Goal: Find specific page/section: Find specific page/section

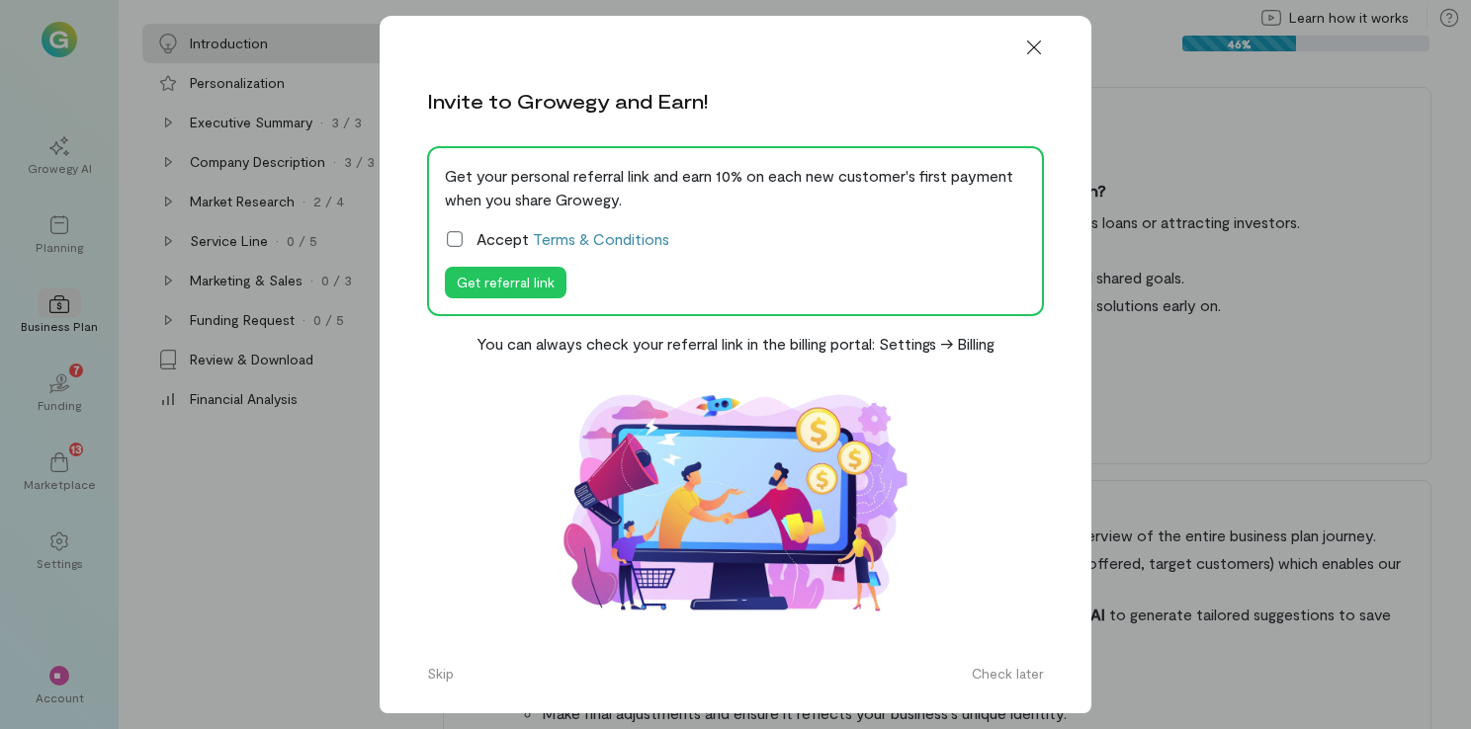
click at [463, 231] on icon at bounding box center [455, 239] width 20 height 20
click at [1052, 42] on div at bounding box center [1033, 48] width 43 height 32
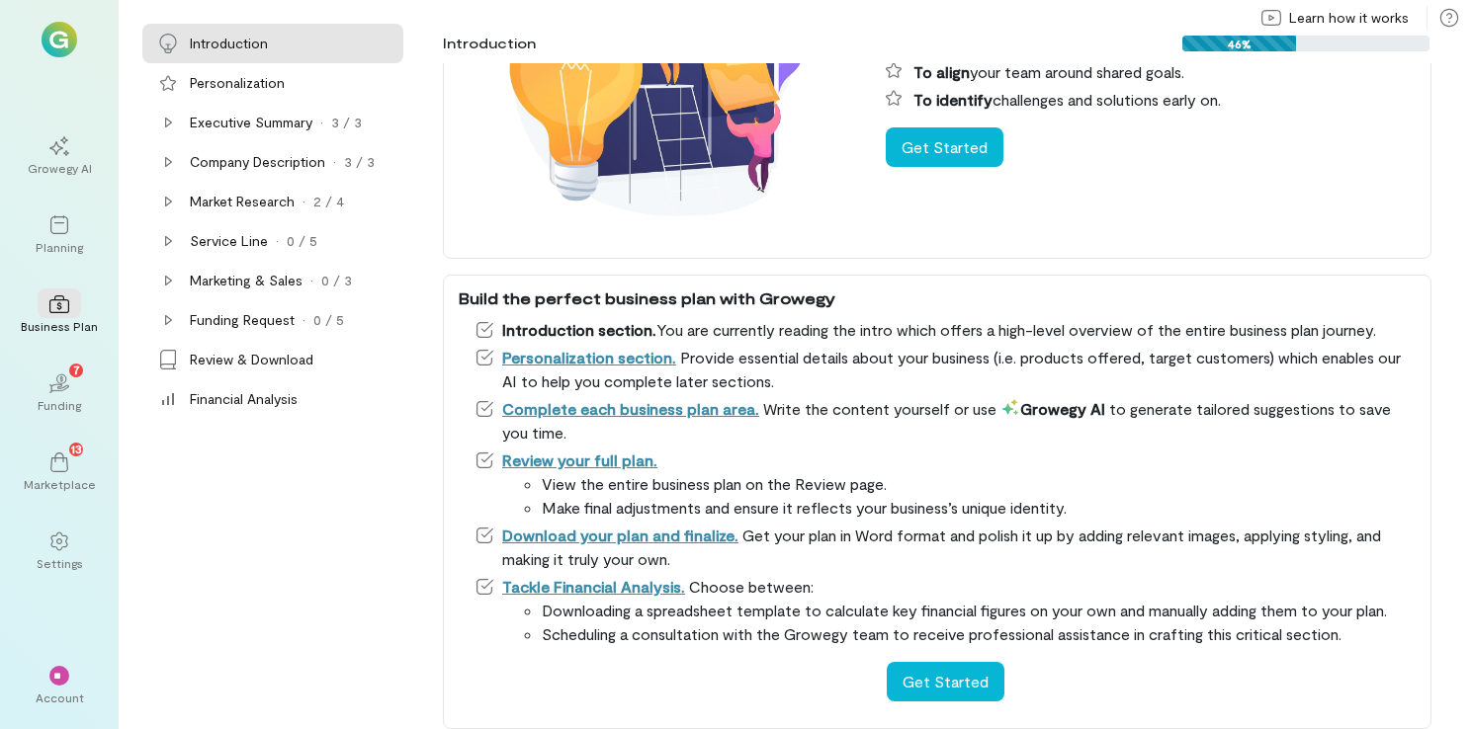
scroll to position [252, 0]
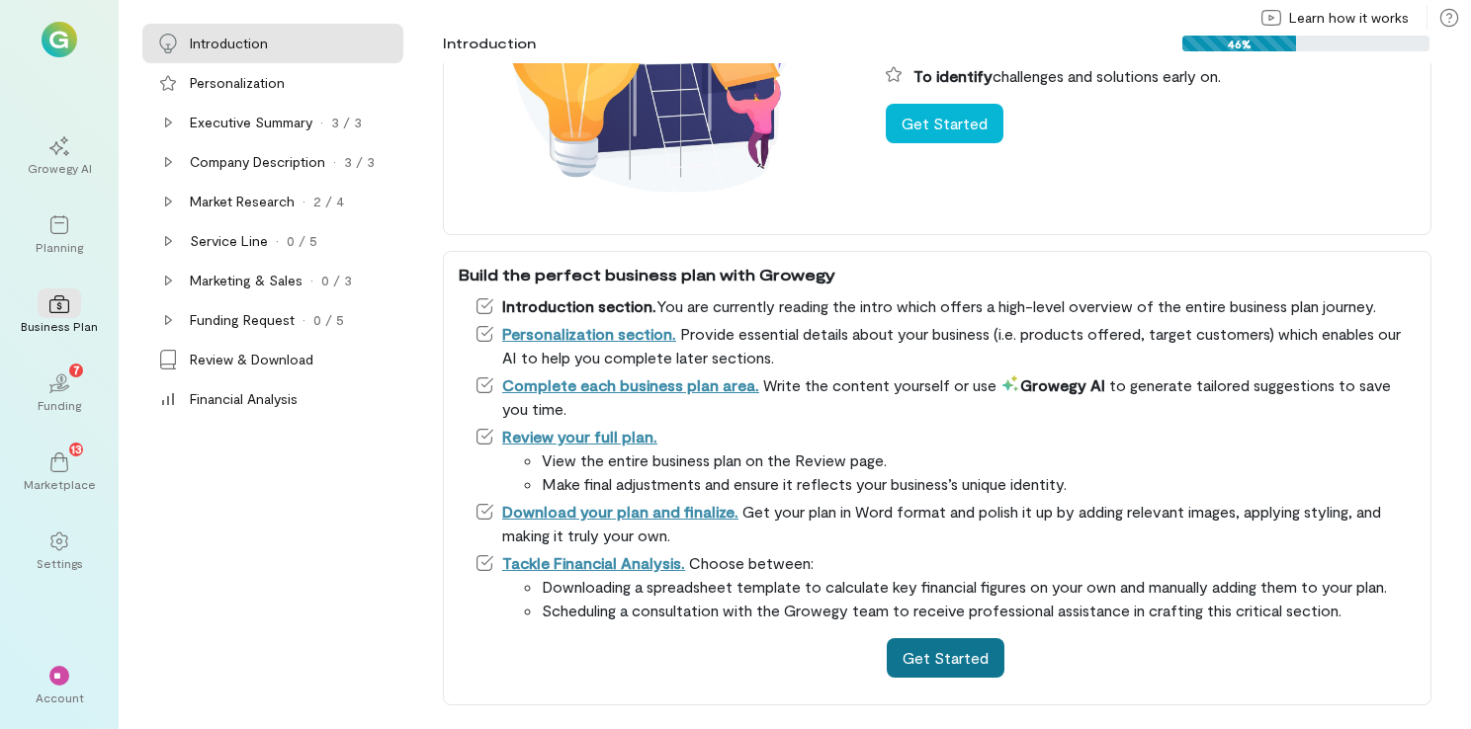
click at [933, 677] on button "Get Started" at bounding box center [946, 659] width 118 height 40
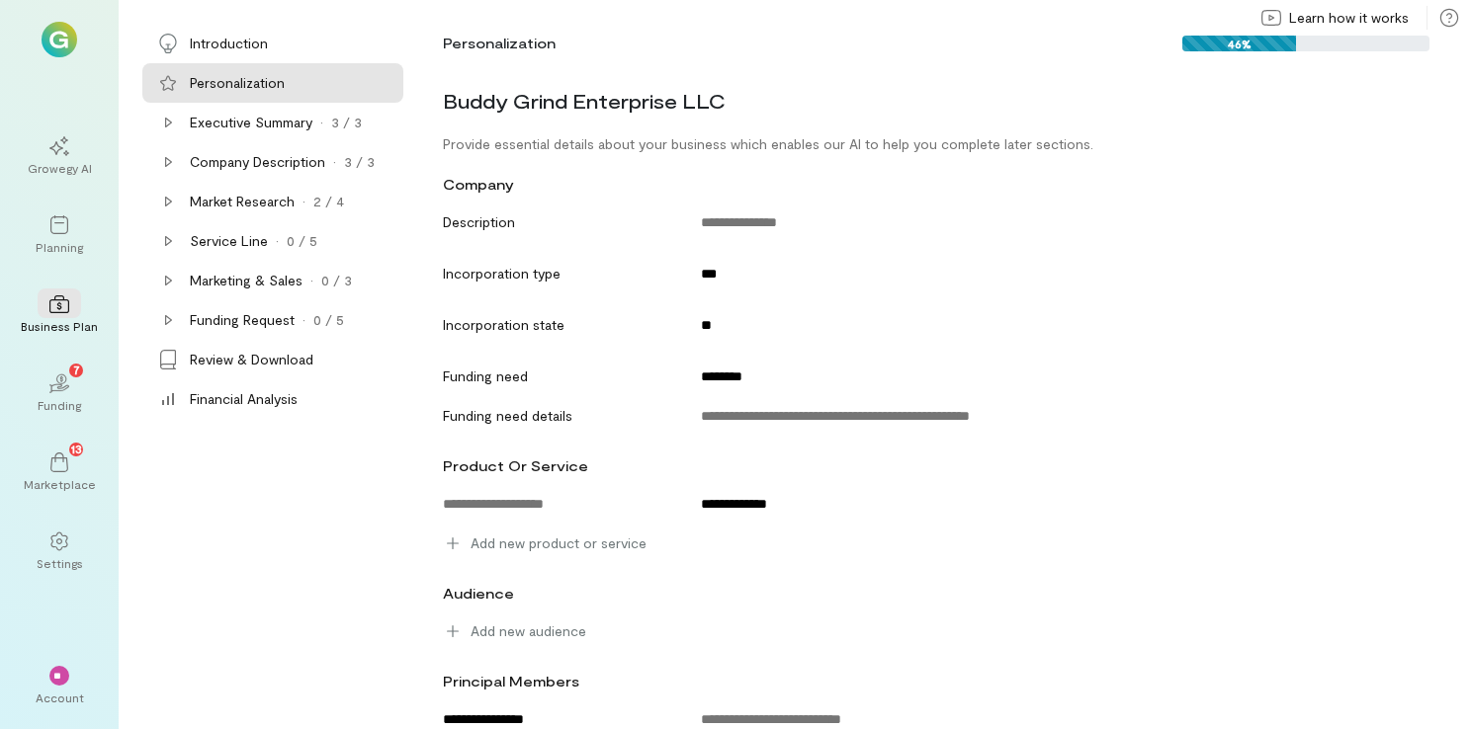
scroll to position [48, 0]
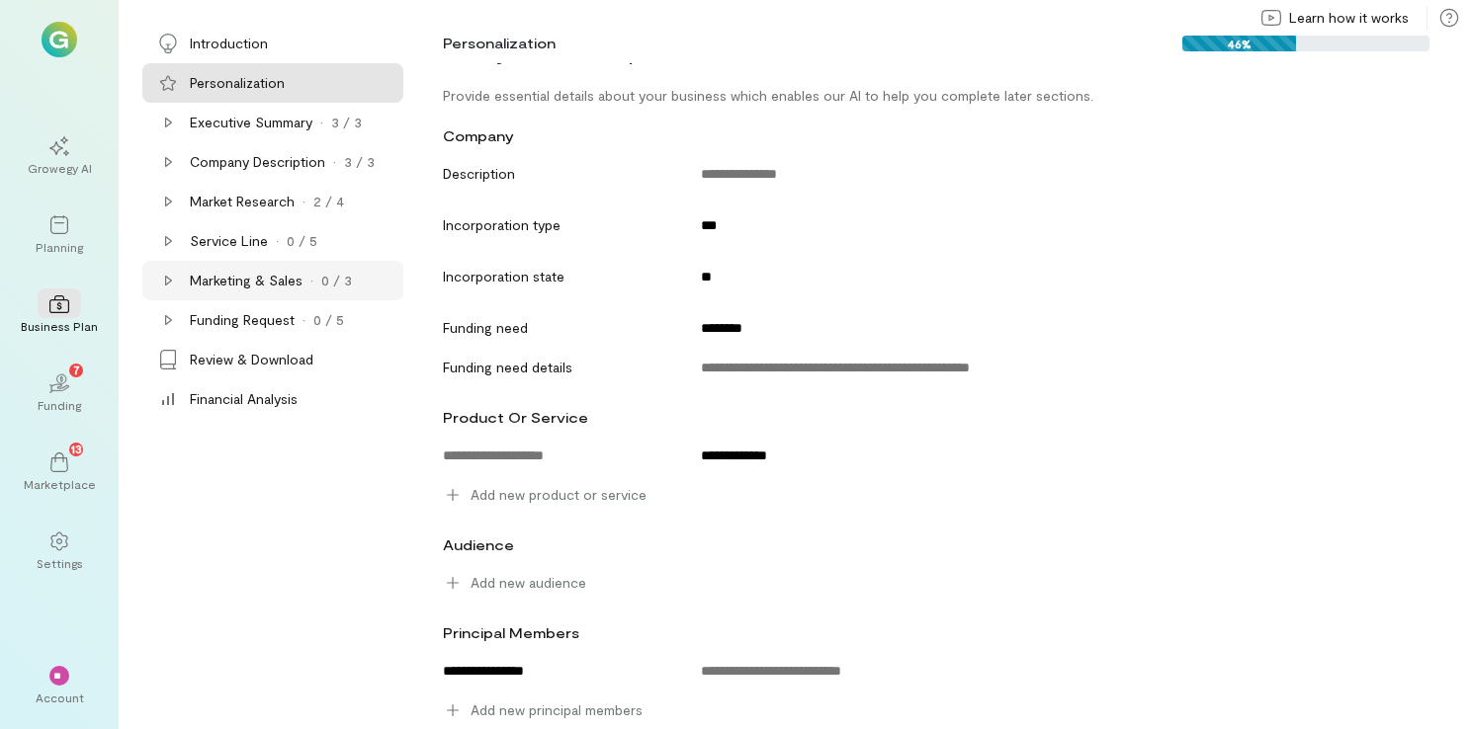
click at [272, 299] on div "Marketing & Sales · 0 / 3" at bounding box center [272, 281] width 261 height 40
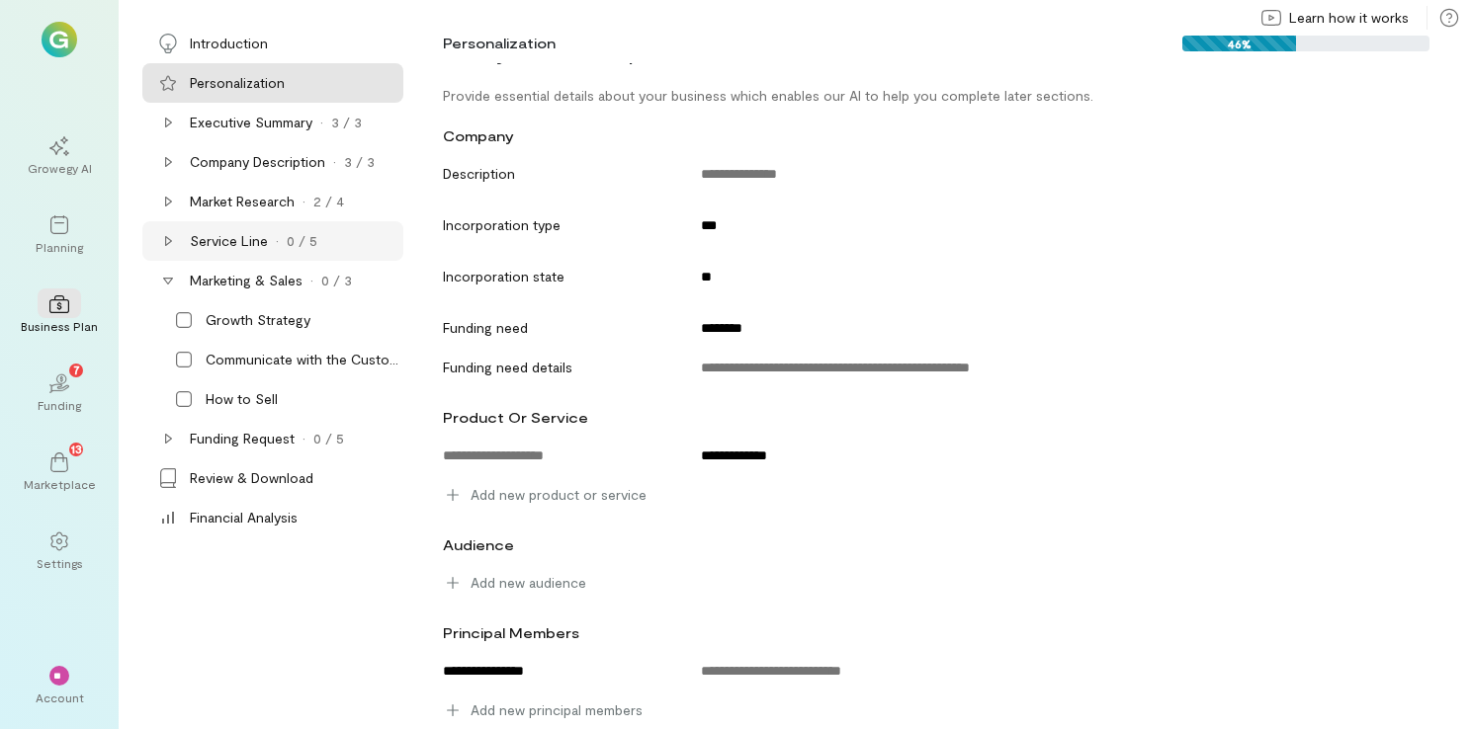
click at [294, 253] on div "Service Line · 0 / 5" at bounding box center [272, 241] width 261 height 40
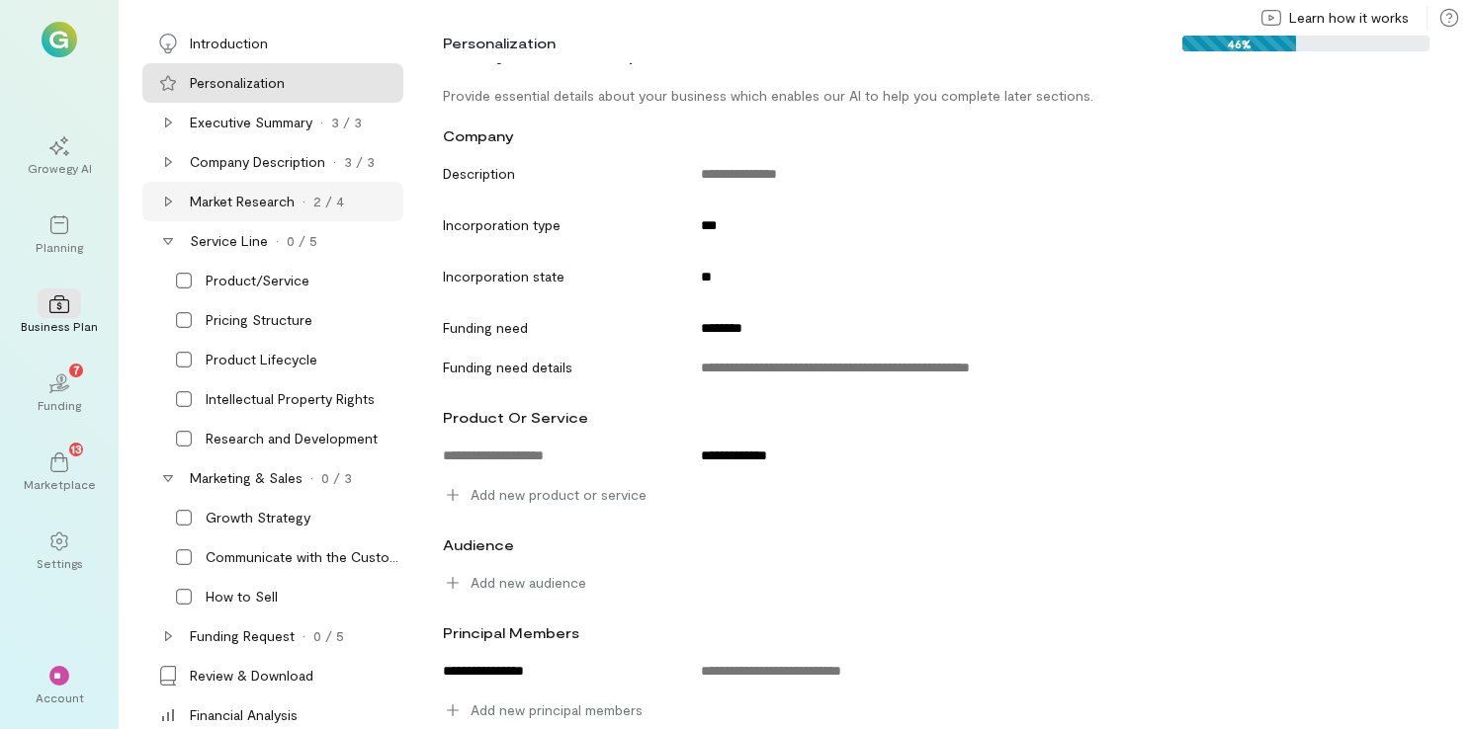
click at [330, 206] on div "2 / 4" at bounding box center [328, 202] width 31 height 20
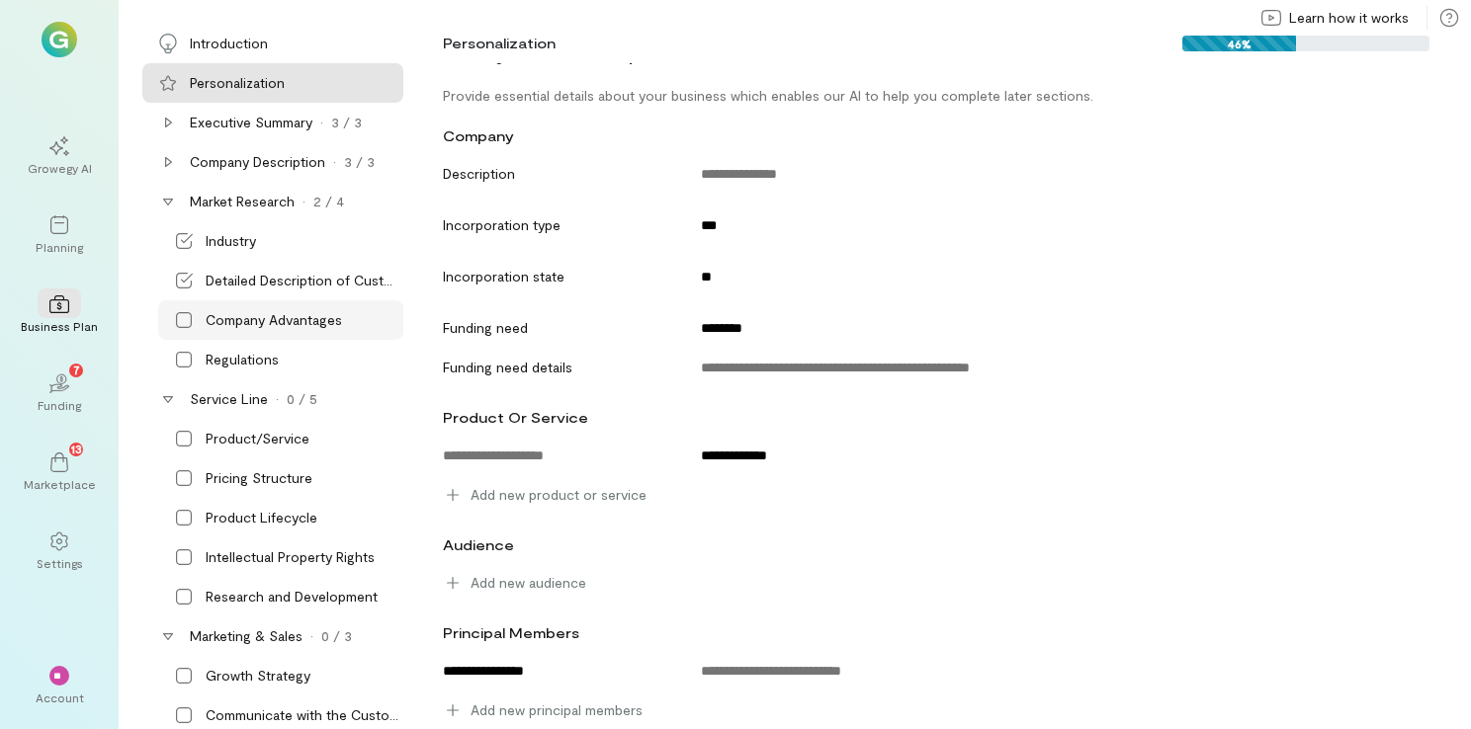
click at [245, 332] on div "Company Advantages" at bounding box center [280, 320] width 245 height 40
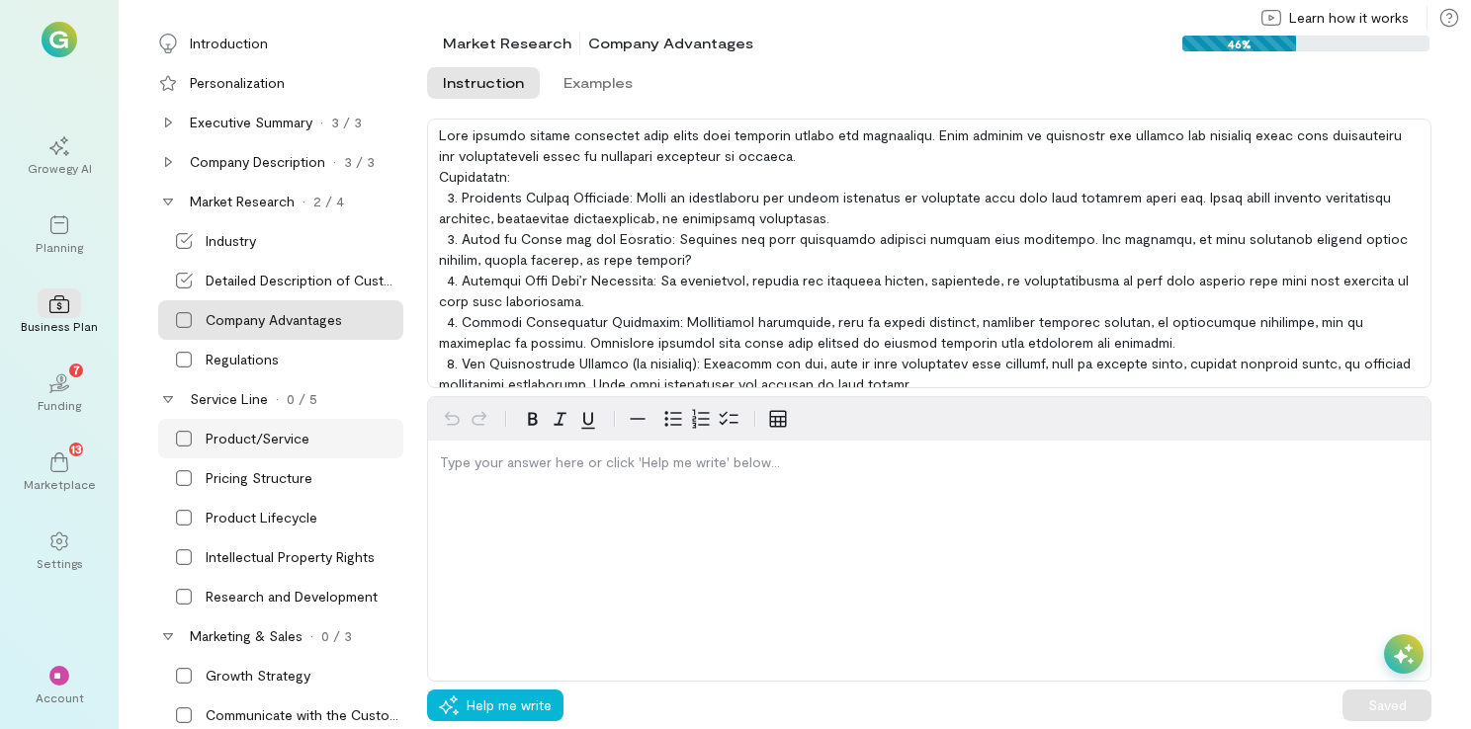
click at [236, 436] on div "Product/Service" at bounding box center [258, 439] width 104 height 20
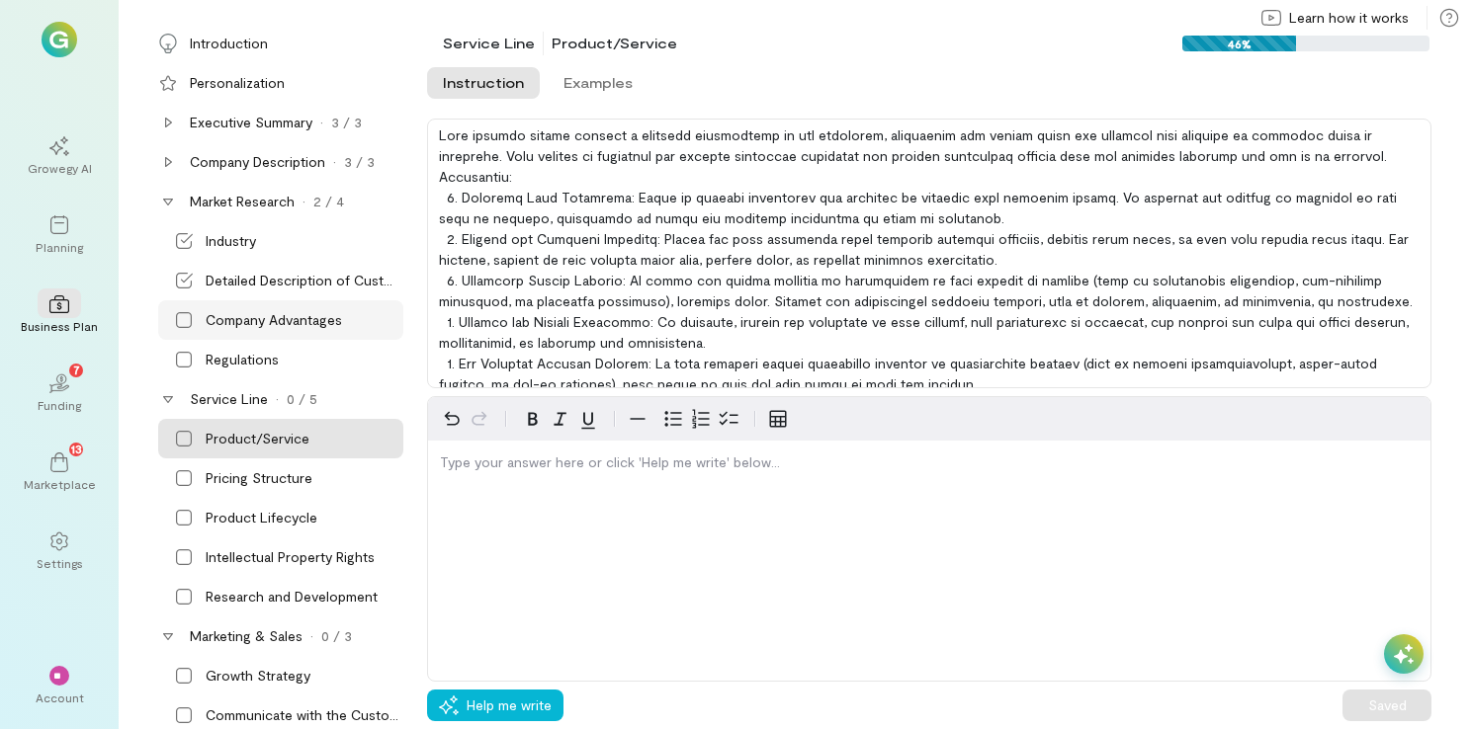
click at [253, 326] on div "Company Advantages" at bounding box center [274, 320] width 136 height 20
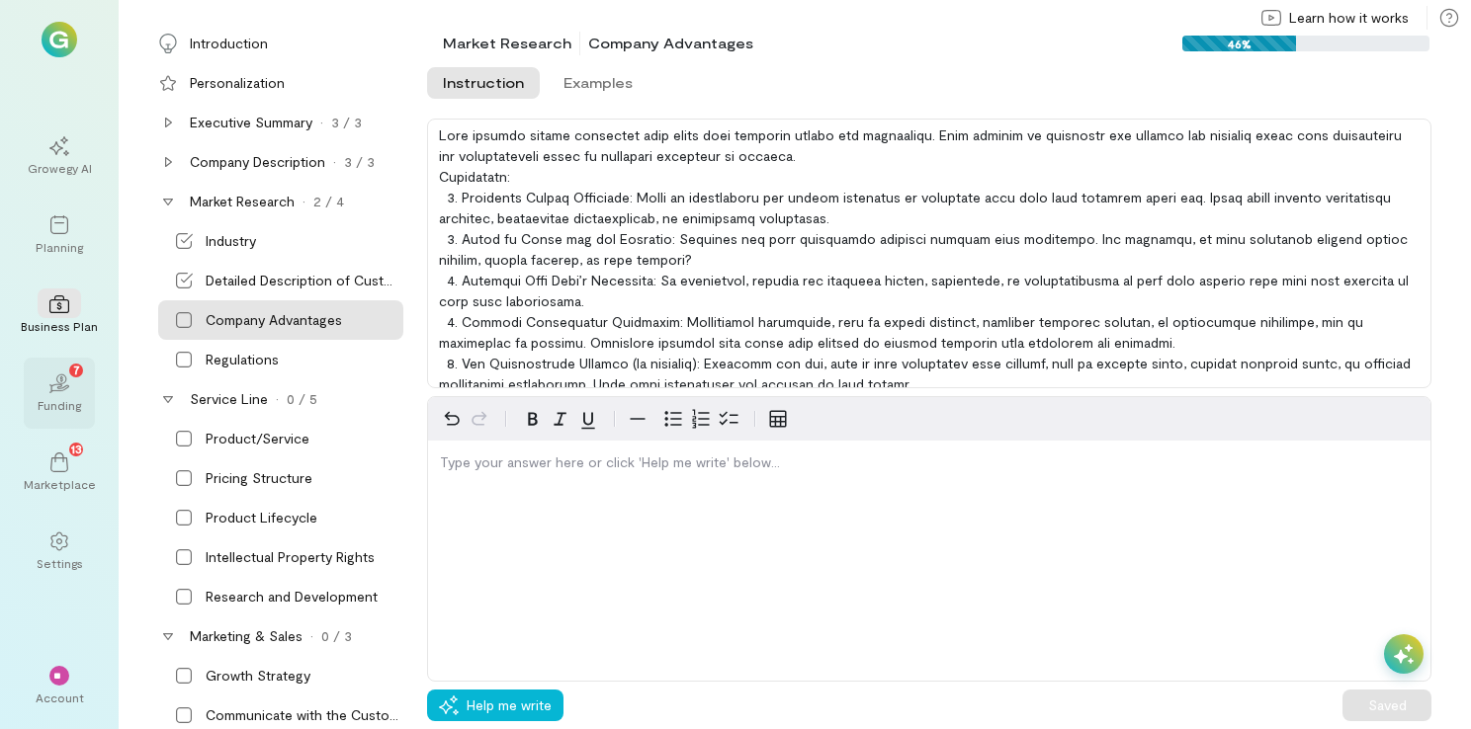
click at [56, 405] on div "Funding" at bounding box center [59, 405] width 43 height 16
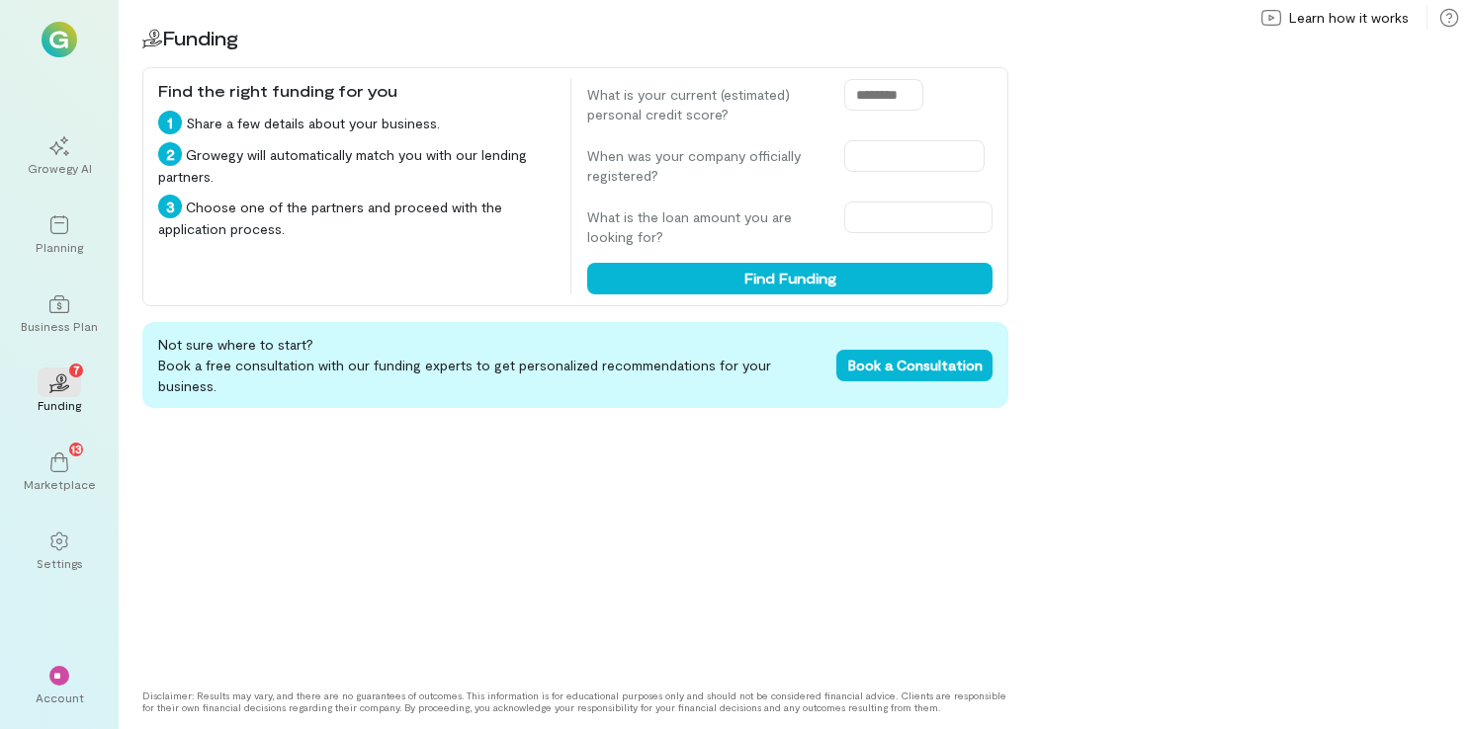
click at [67, 43] on img at bounding box center [60, 40] width 36 height 36
click at [66, 676] on div "**" at bounding box center [59, 676] width 20 height 20
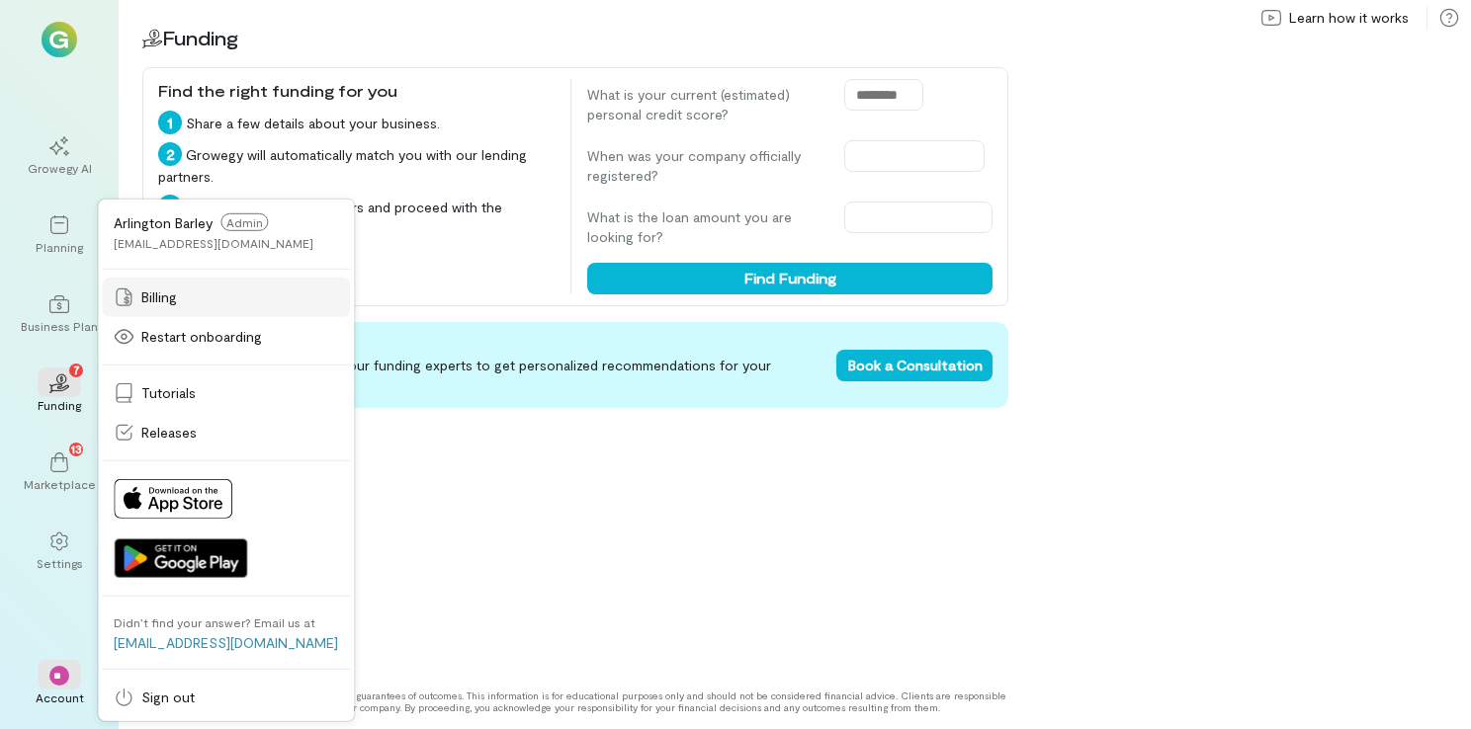
click at [174, 286] on link "Billing" at bounding box center [226, 298] width 248 height 40
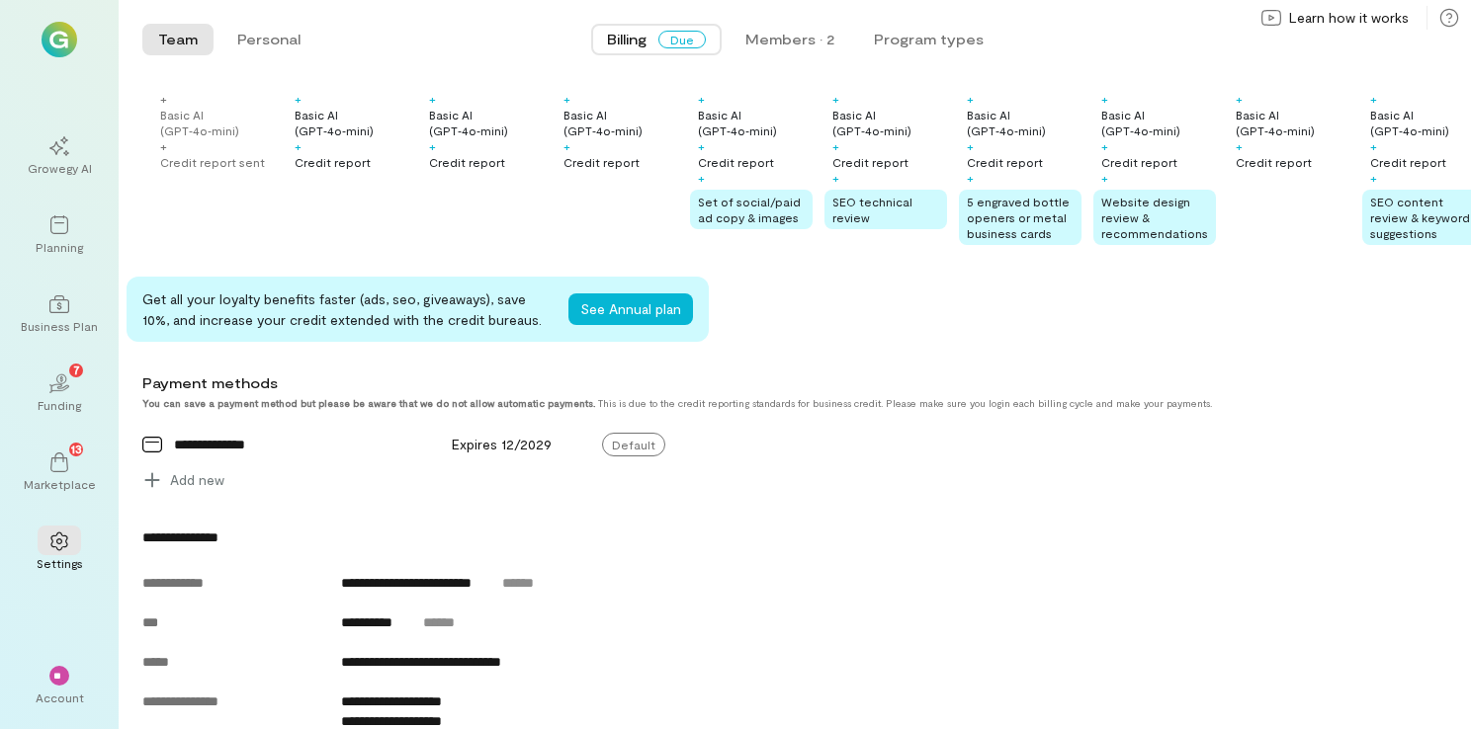
scroll to position [405, 0]
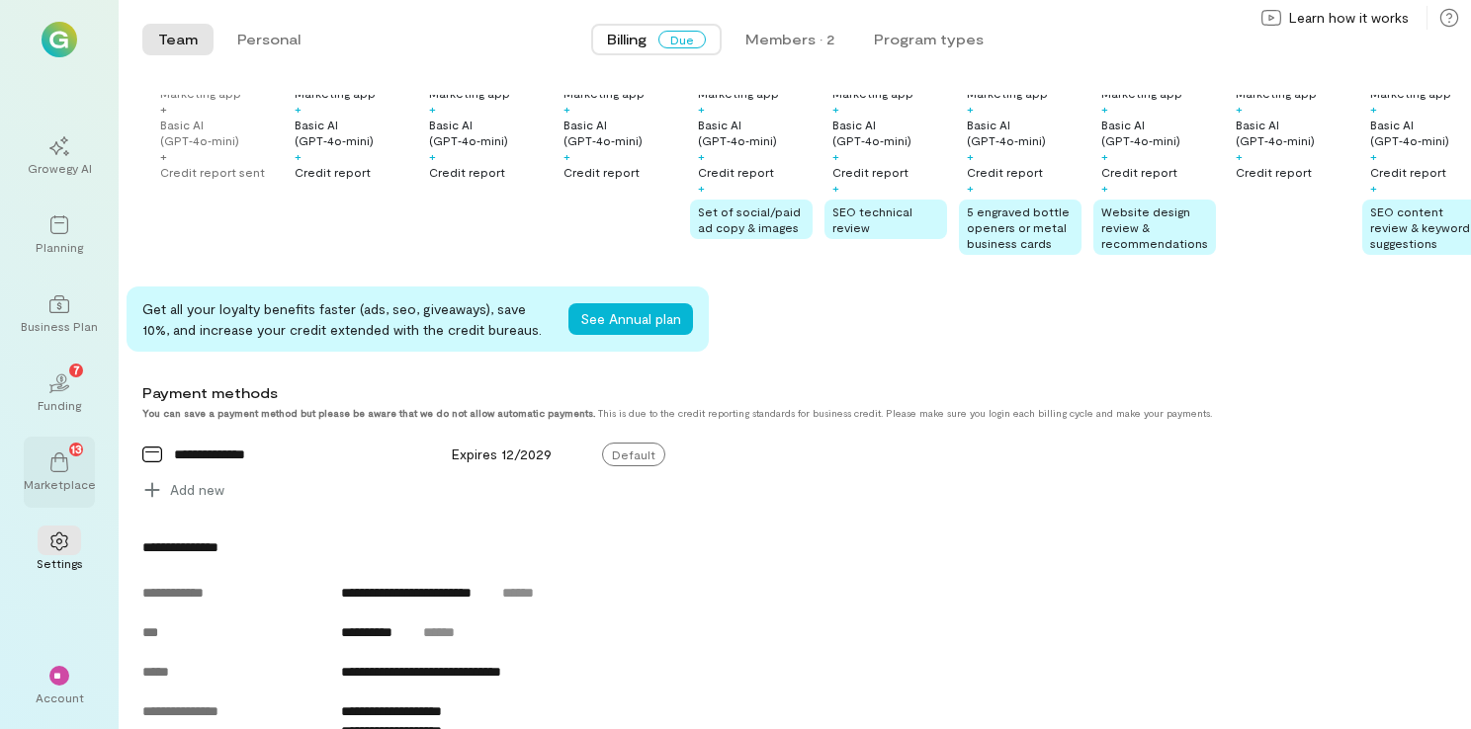
click at [50, 470] on icon at bounding box center [59, 463] width 20 height 20
